Goal: Use online tool/utility: Utilize a website feature to perform a specific function

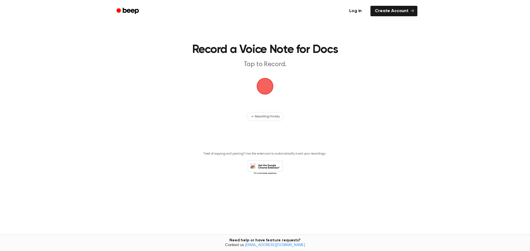
click at [357, 7] on link "Log in" at bounding box center [355, 11] width 23 height 13
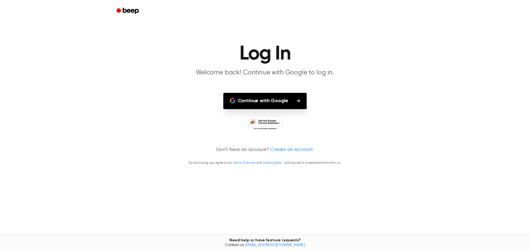
click at [268, 98] on button "Continue with Google" at bounding box center [265, 101] width 84 height 16
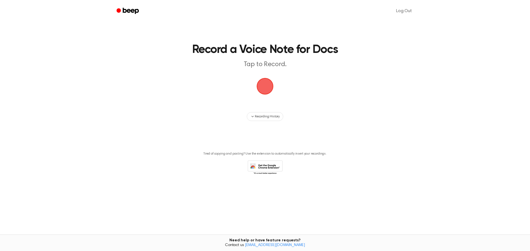
click at [262, 86] on span "button" at bounding box center [264, 86] width 15 height 15
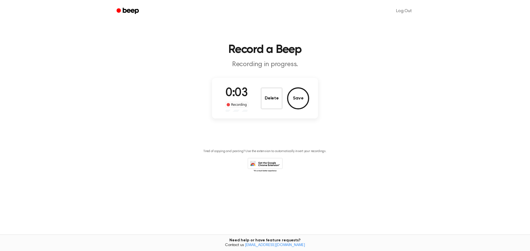
click at [299, 101] on button "Save" at bounding box center [298, 98] width 22 height 22
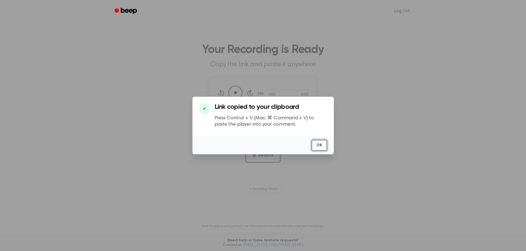
click at [316, 148] on button "OK" at bounding box center [319, 145] width 16 height 11
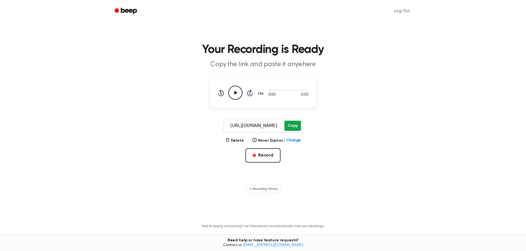
click at [297, 123] on button "Copy" at bounding box center [292, 126] width 16 height 10
click at [126, 10] on icon "Beep" at bounding box center [126, 11] width 23 height 8
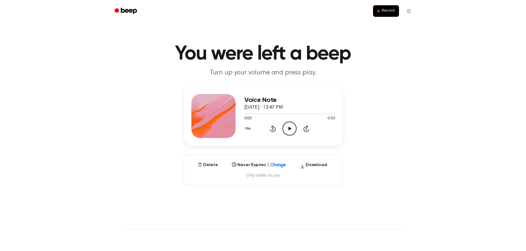
click at [294, 128] on icon "Play Audio" at bounding box center [289, 129] width 14 height 14
click at [293, 129] on icon "Pause Audio" at bounding box center [289, 129] width 14 height 14
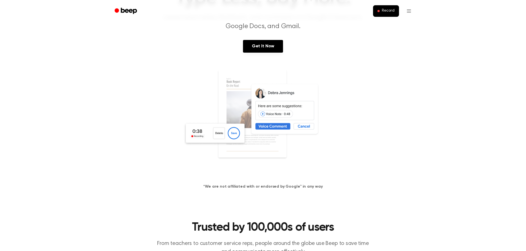
scroll to position [55, 0]
